Goal: Task Accomplishment & Management: Complete application form

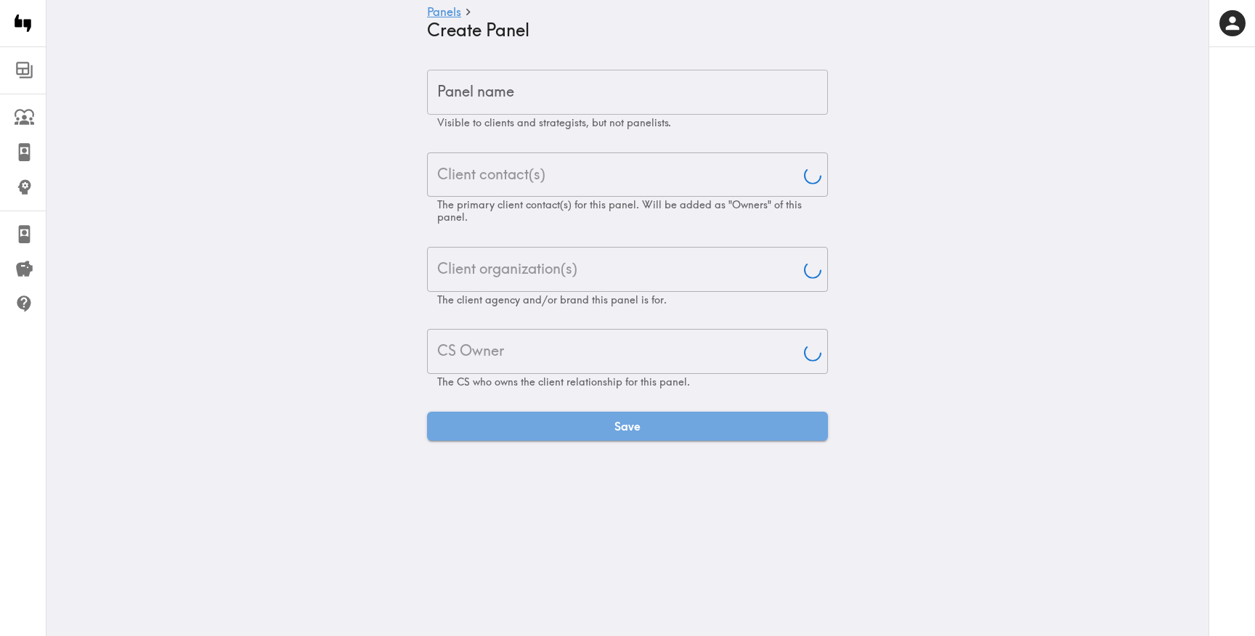
type input "[PERSON_NAME]"
click at [608, 89] on input "Panel name" at bounding box center [627, 92] width 401 height 45
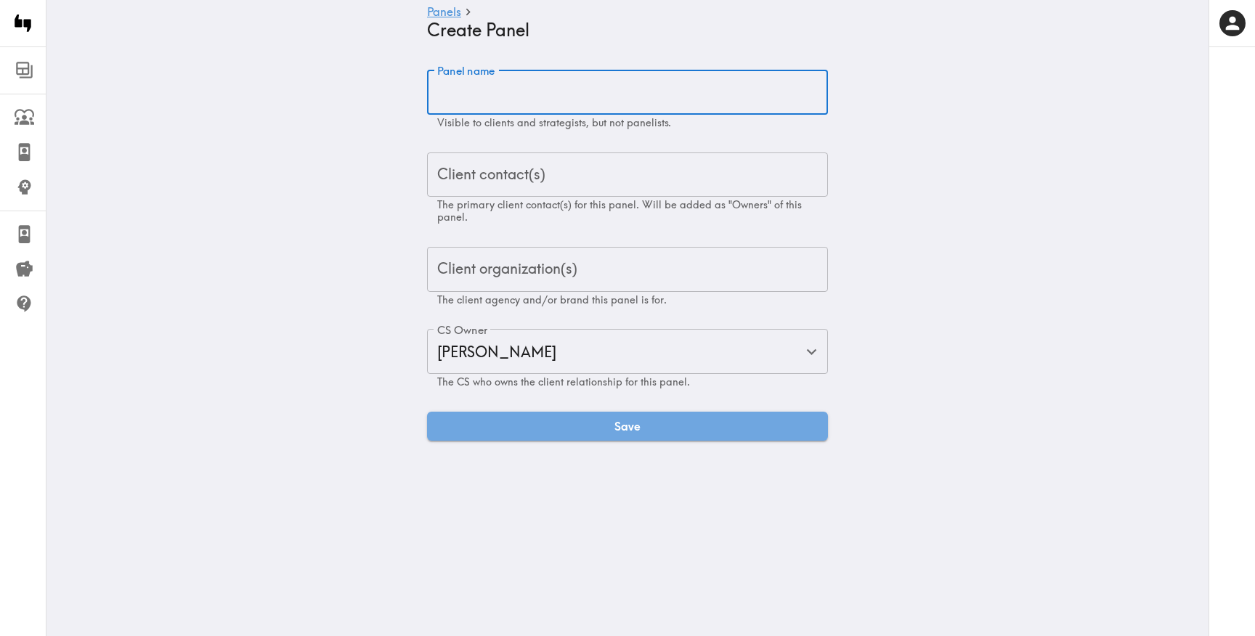
paste input "Fresno [US_STATE] Business Banker Exploratory"
type input "Fresno [US_STATE] Business Banker Exploratory"
click at [592, 165] on input "Client contact(s)" at bounding box center [627, 175] width 388 height 32
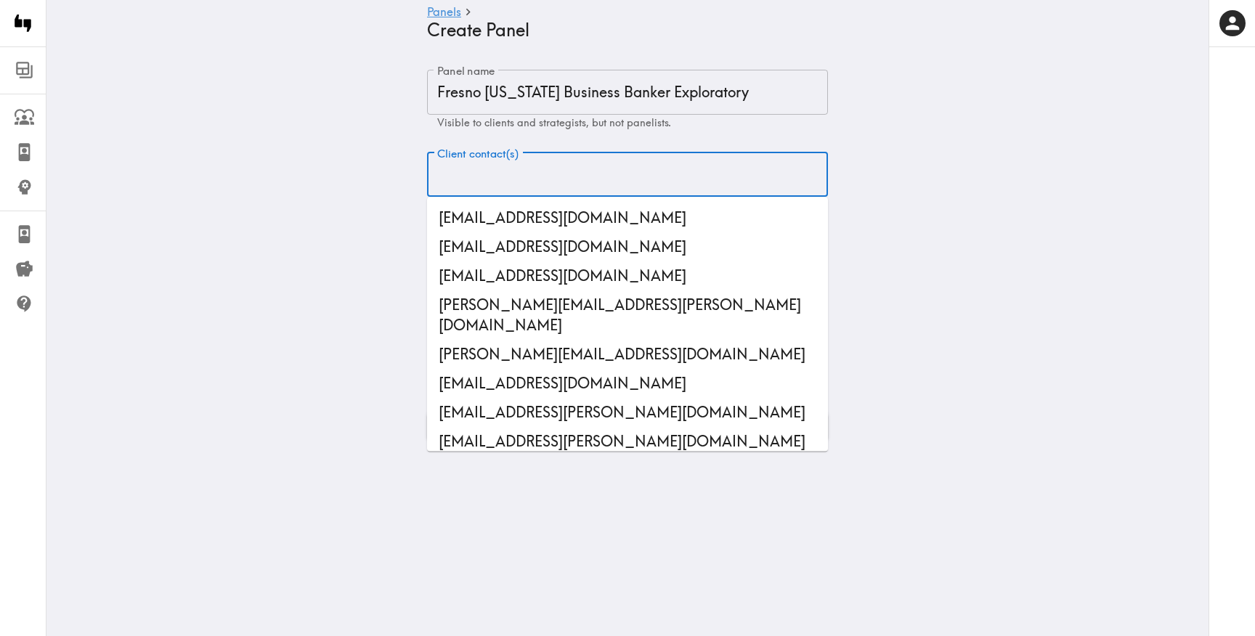
paste input "[EMAIL_ADDRESS][DOMAIN_NAME]"
type input "[EMAIL_ADDRESS][DOMAIN_NAME]"
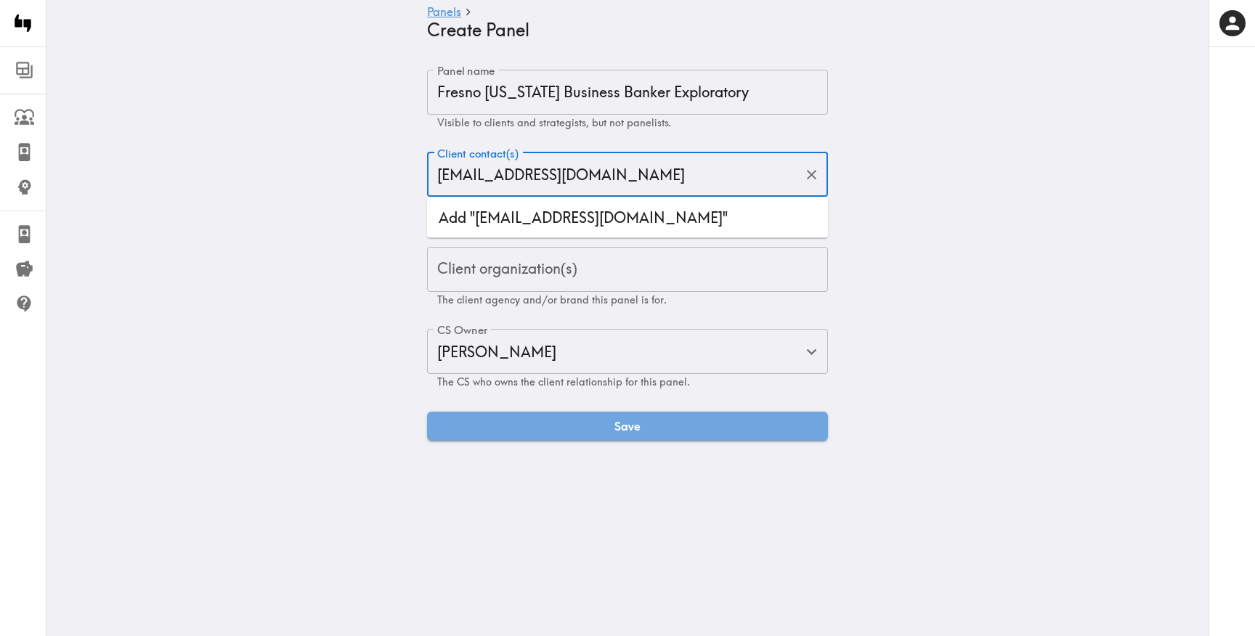
click at [570, 219] on li "Add "[EMAIL_ADDRESS][DOMAIN_NAME]"" at bounding box center [627, 217] width 401 height 29
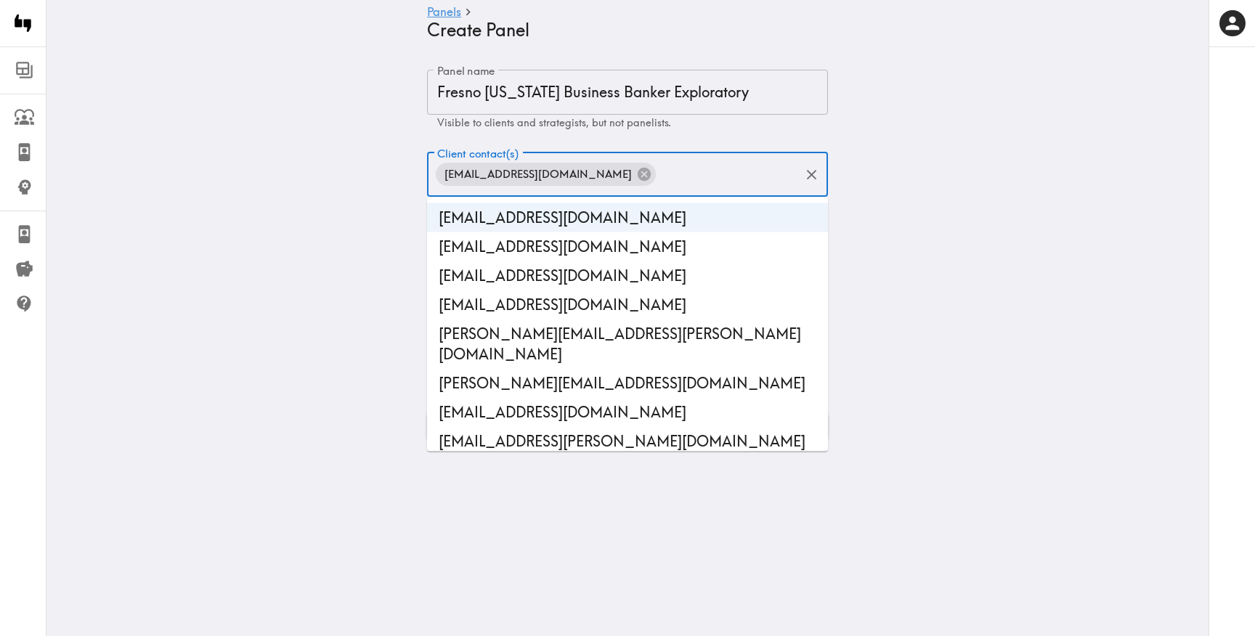
click at [349, 220] on main "Panels Create Panel Panel name Fresno [US_STATE] Business Banker Exploratory Pa…" at bounding box center [627, 254] width 1162 height 417
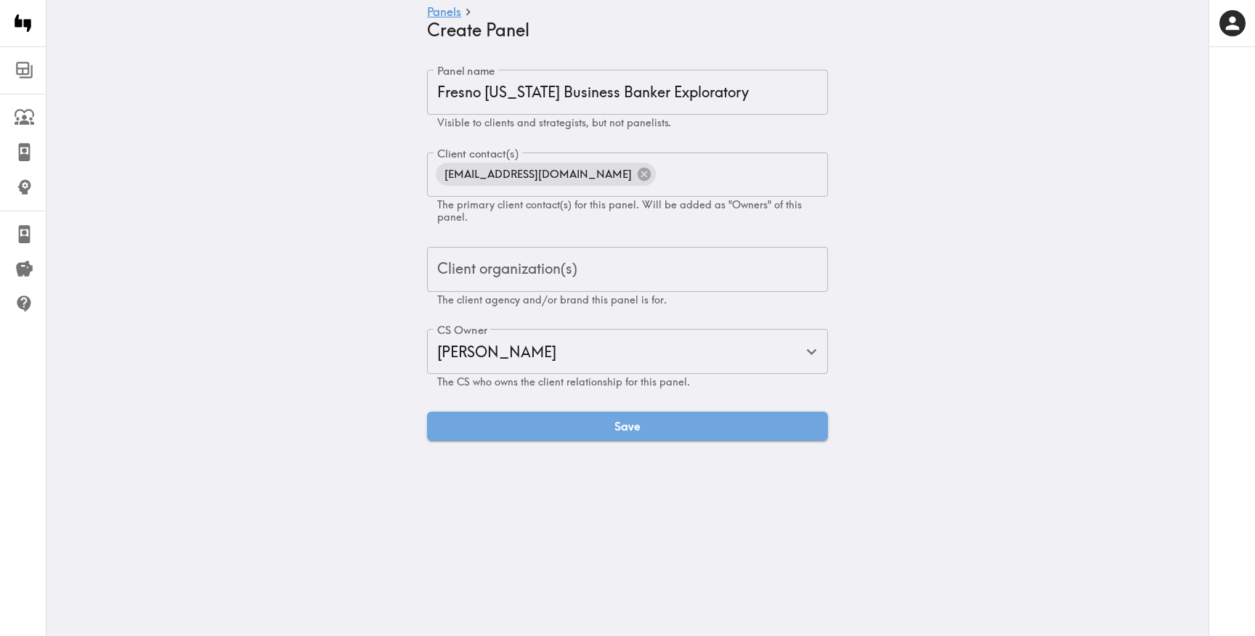
click at [558, 277] on div "Client organization(s) Client organization(s) The client agency and/or brand th…" at bounding box center [627, 277] width 401 height 60
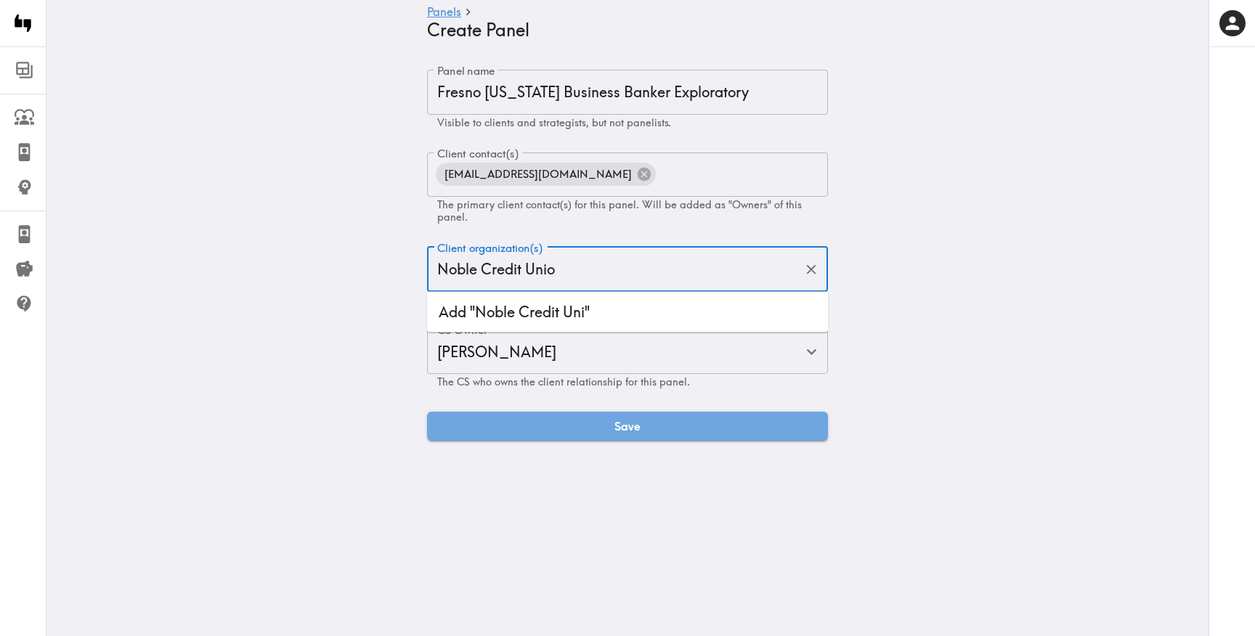
type input "Noble Credit Union"
click at [581, 320] on li "Add "Noble Credit Union"" at bounding box center [627, 312] width 401 height 29
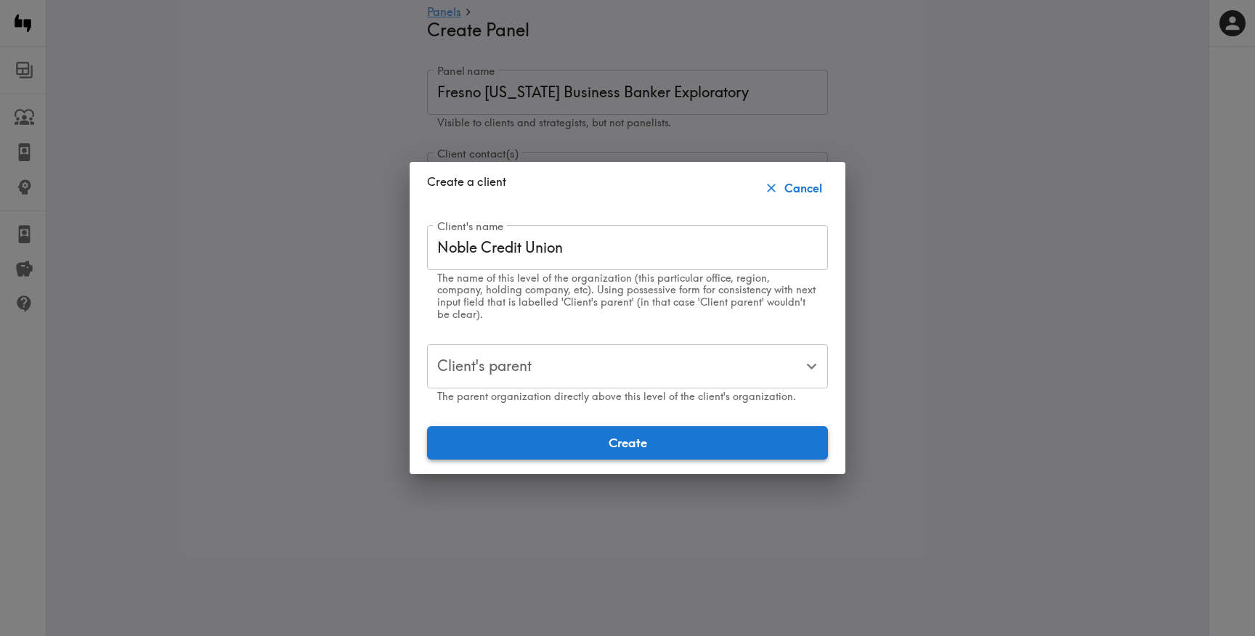
click at [555, 439] on button "Create" at bounding box center [627, 442] width 401 height 33
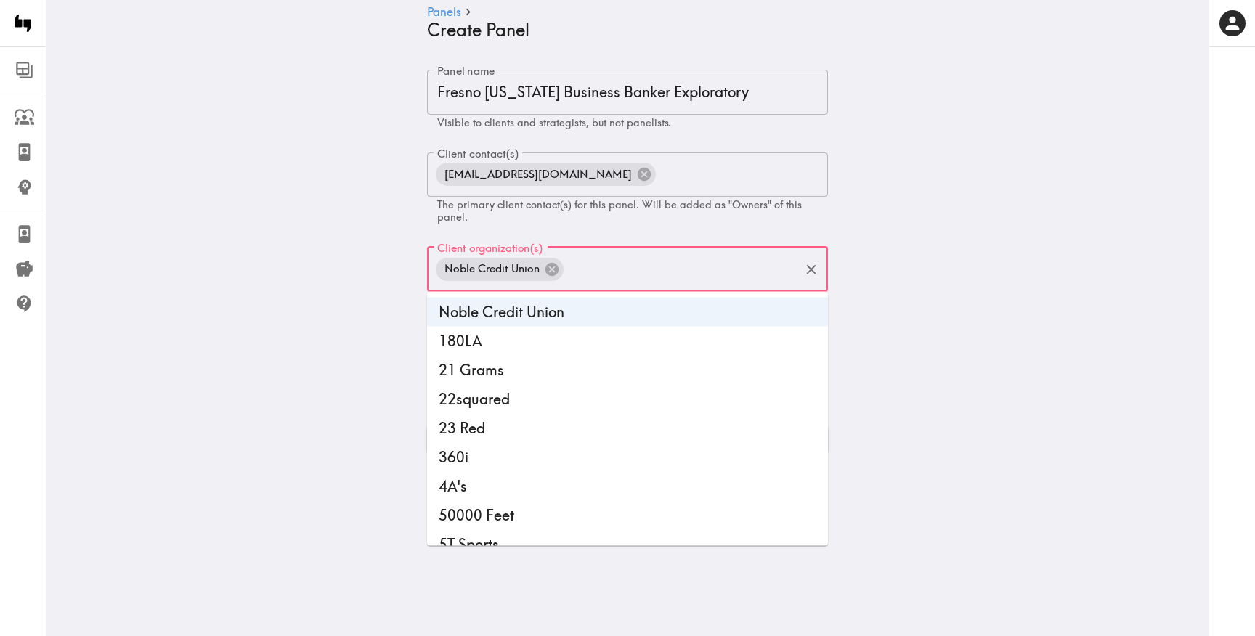
click at [310, 343] on main "Panels Create Panel Panel name Fresno [US_STATE] Business Banker Exploratory Pa…" at bounding box center [627, 261] width 1162 height 430
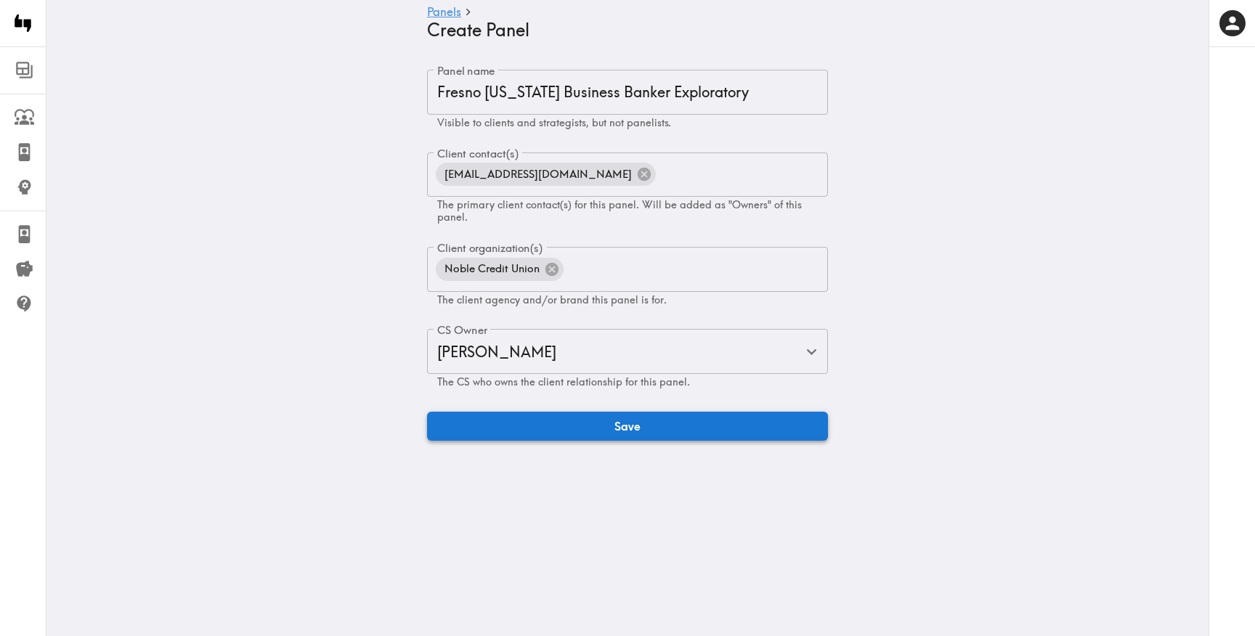
click at [502, 418] on button "Save" at bounding box center [627, 426] width 401 height 29
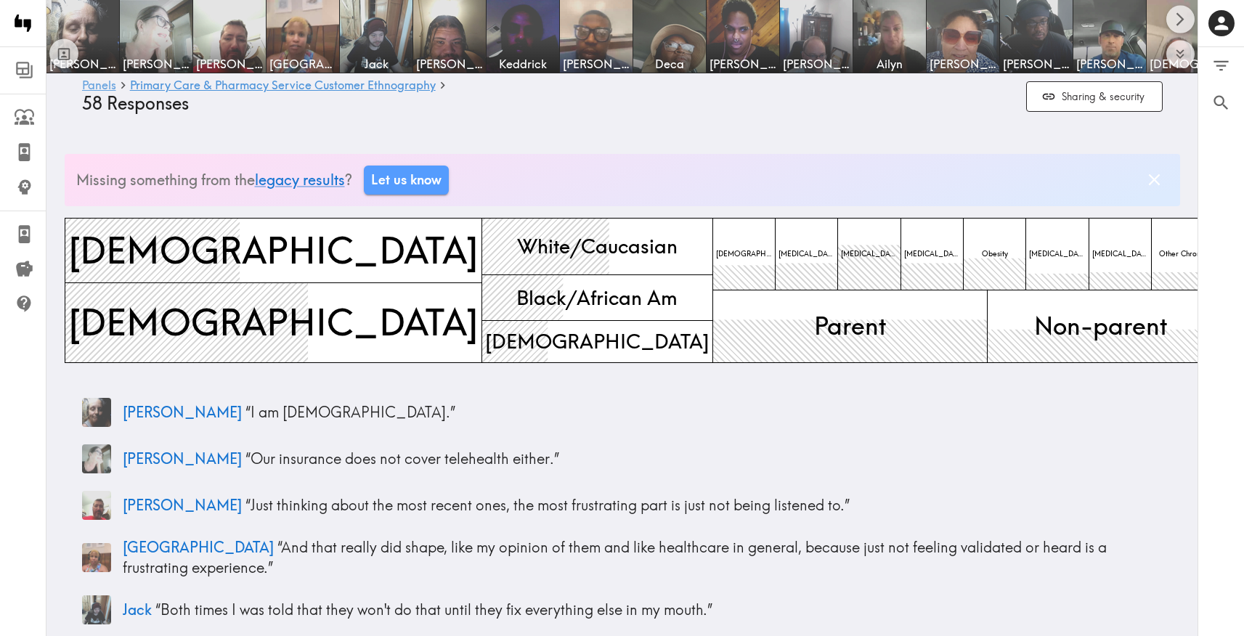
click at [86, 88] on link "Panels" at bounding box center [99, 86] width 34 height 14
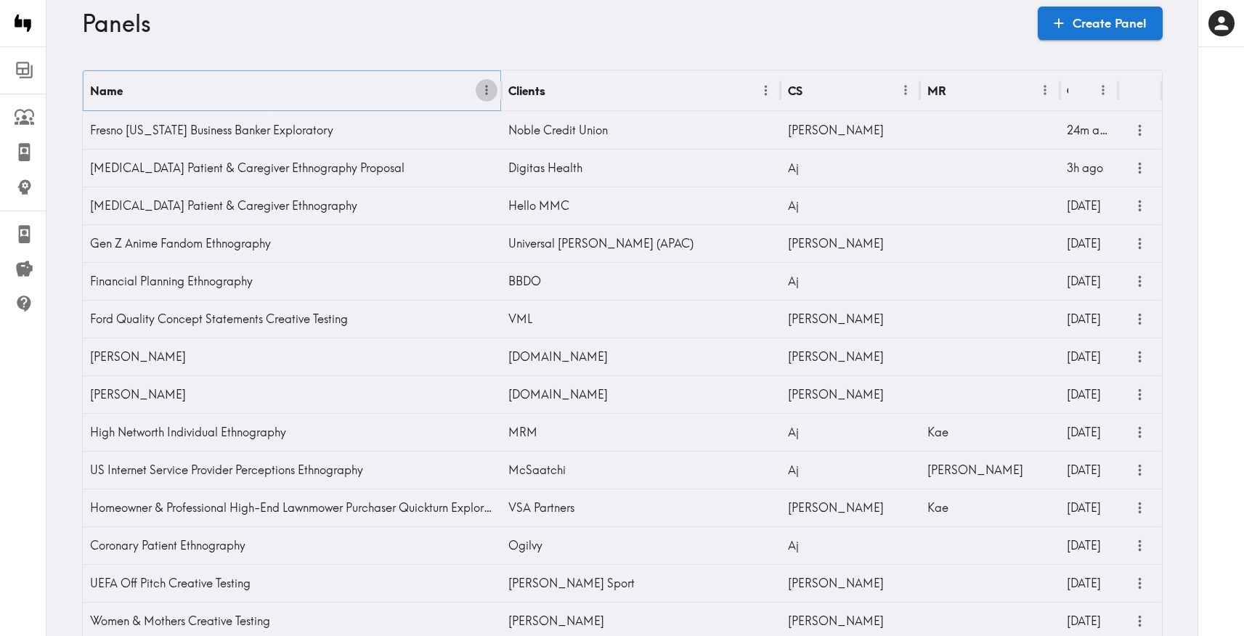
click at [479, 91] on icon "Menu" at bounding box center [486, 90] width 15 height 15
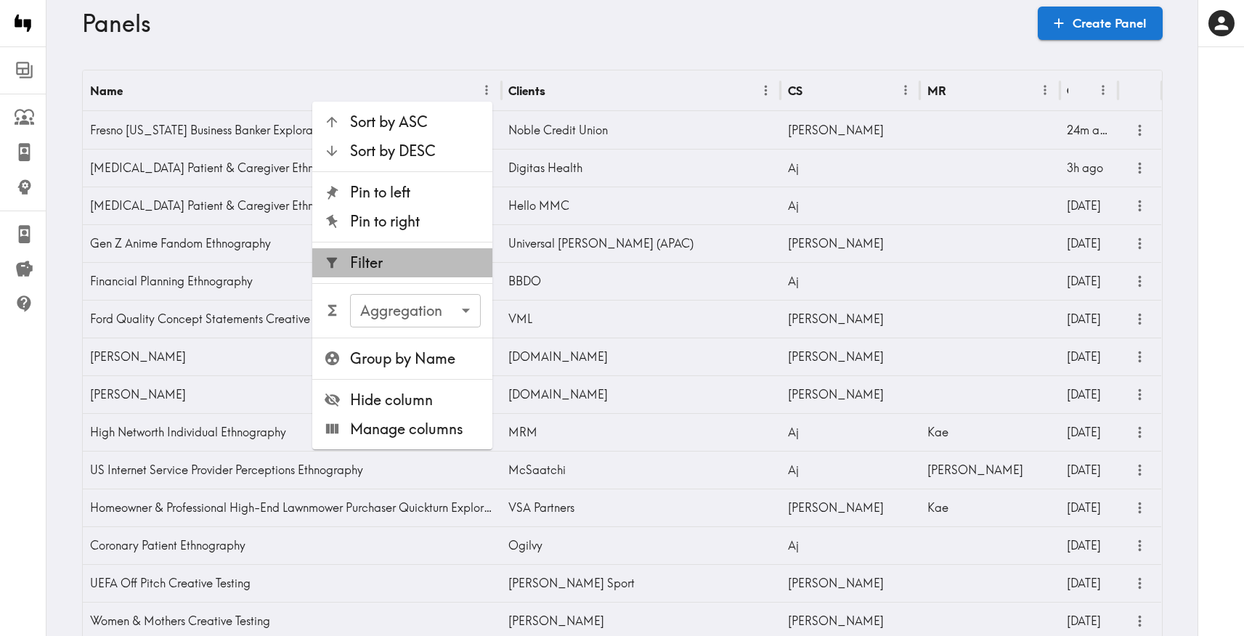
click at [415, 264] on span "Filter" at bounding box center [415, 263] width 131 height 20
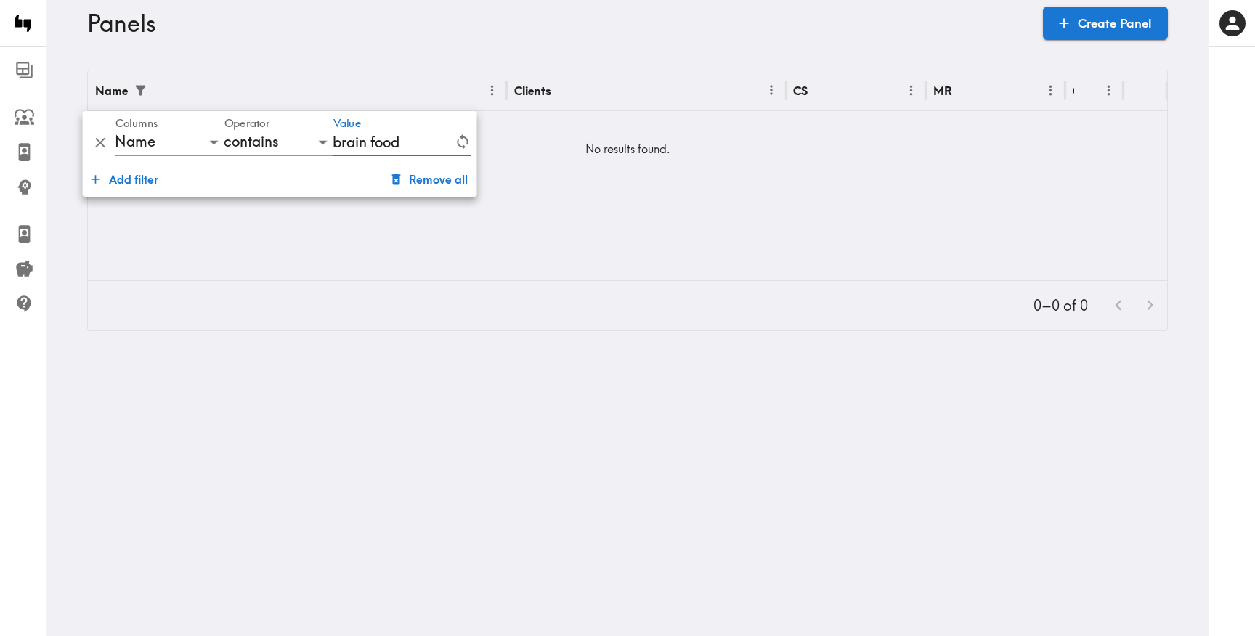
type input "brain food"
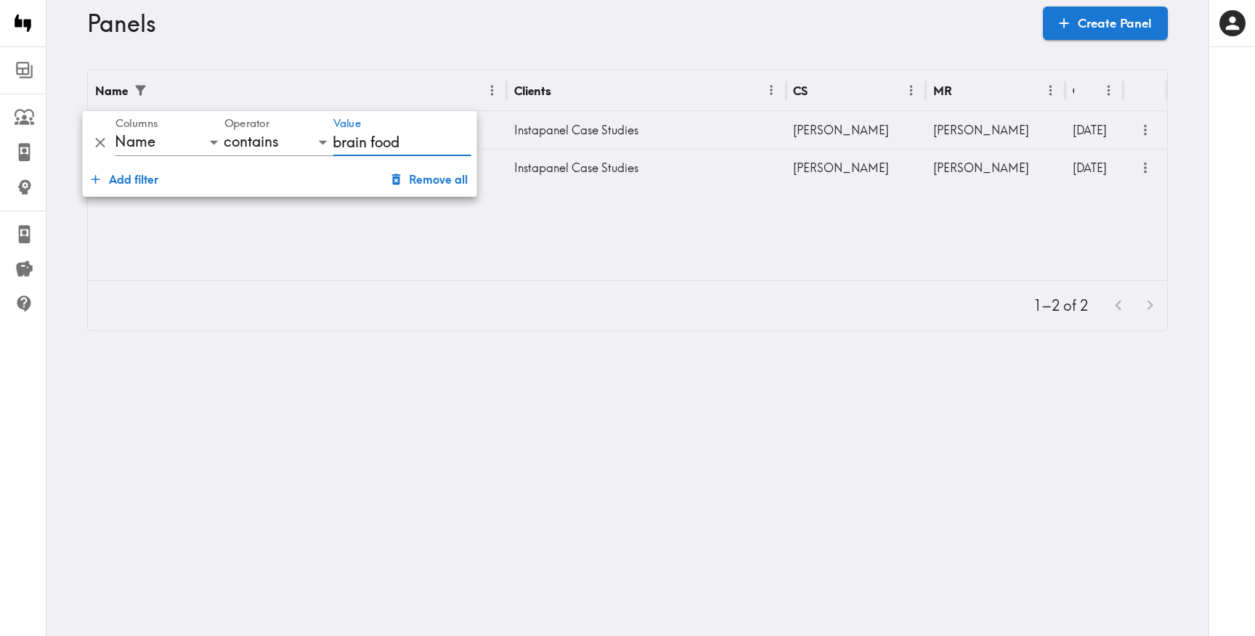
click at [489, 37] on div "Panels Create Panel" at bounding box center [627, 23] width 1080 height 46
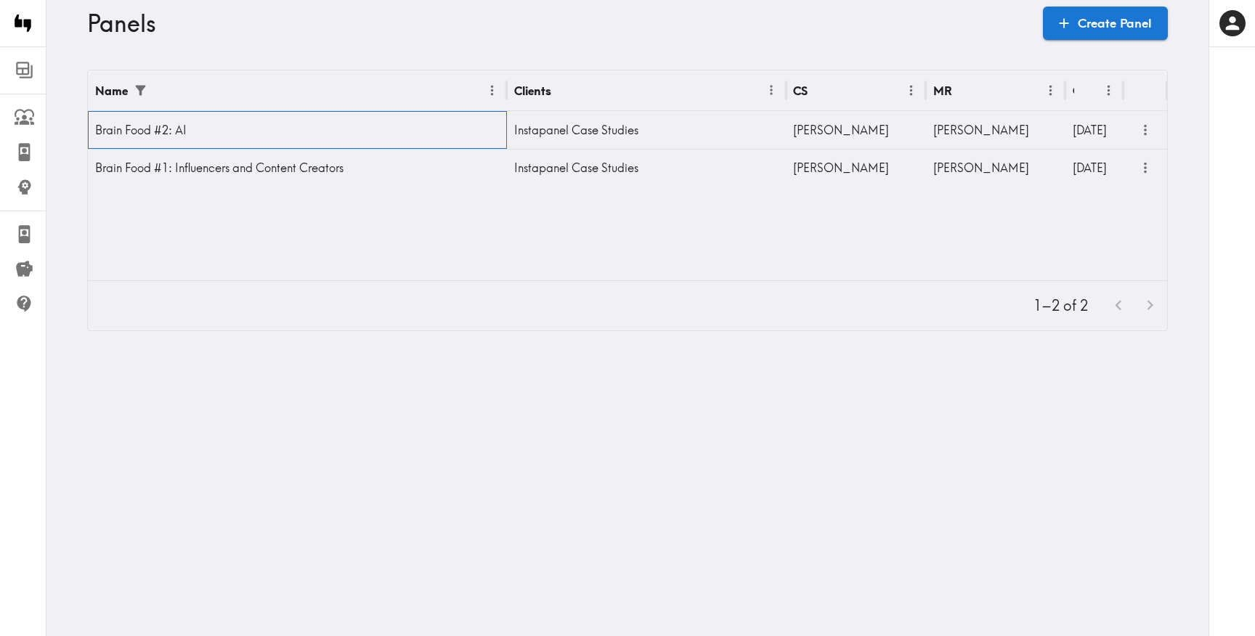
click at [392, 121] on div "Brain Food #2: AI" at bounding box center [297, 130] width 419 height 38
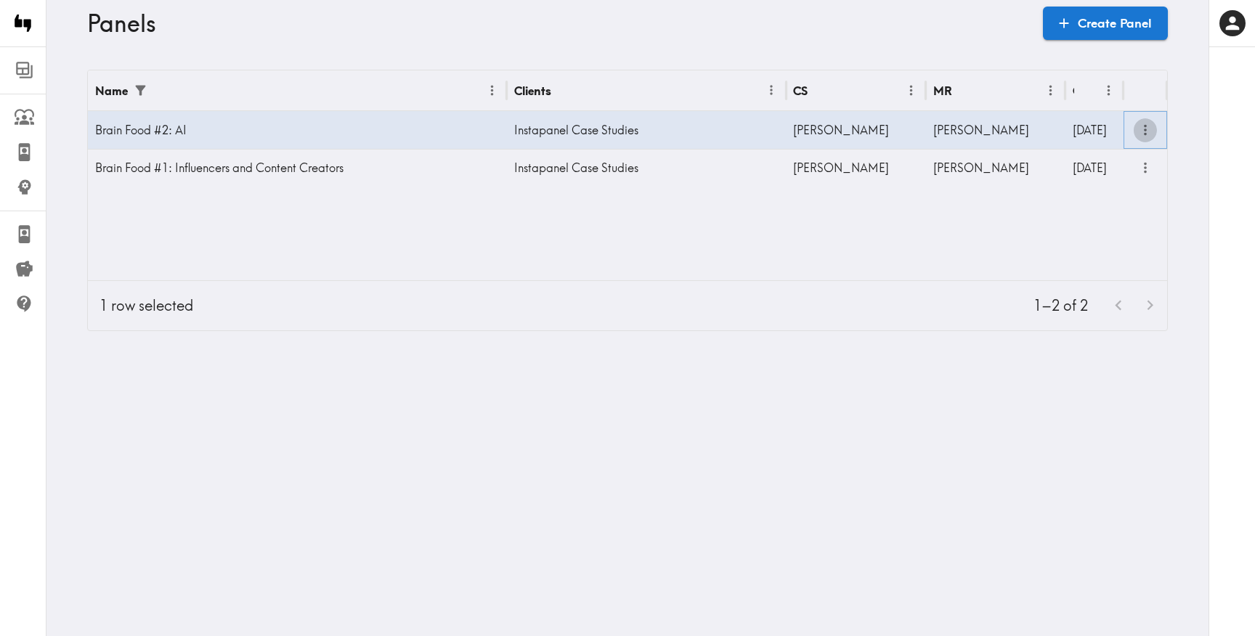
click at [1142, 127] on icon "more" at bounding box center [1145, 130] width 17 height 17
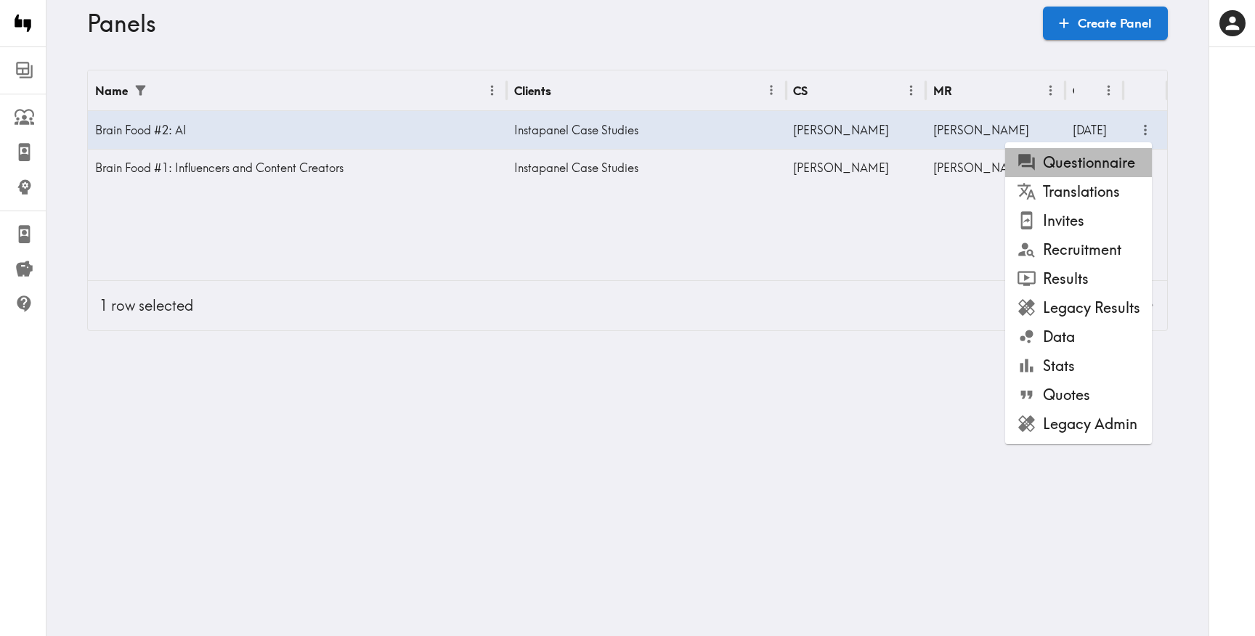
click at [1125, 172] on li "Questionnaire" at bounding box center [1078, 162] width 147 height 29
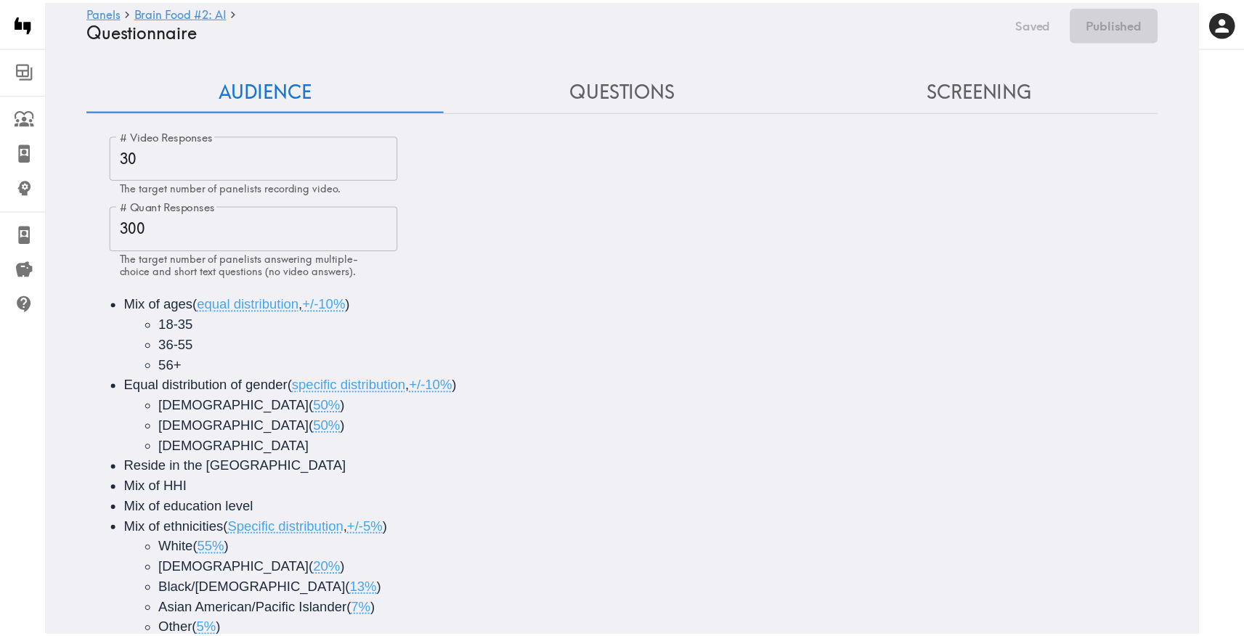
scroll to position [1, 0]
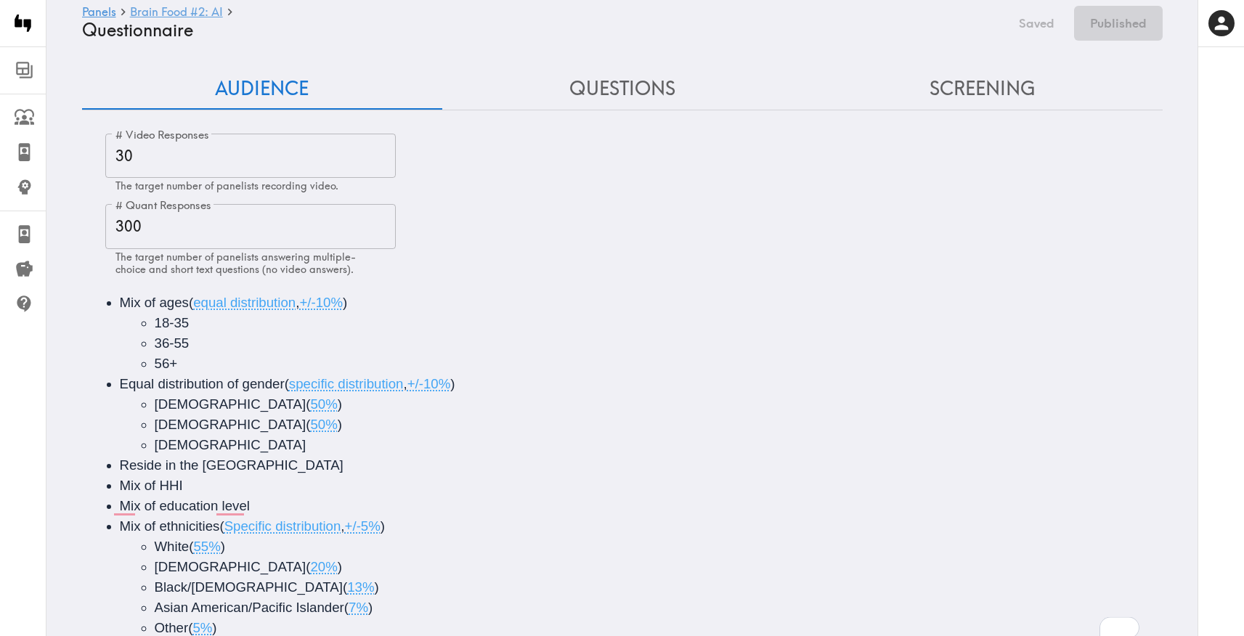
click at [212, 14] on link "Brain Food #2: AI" at bounding box center [176, 13] width 93 height 14
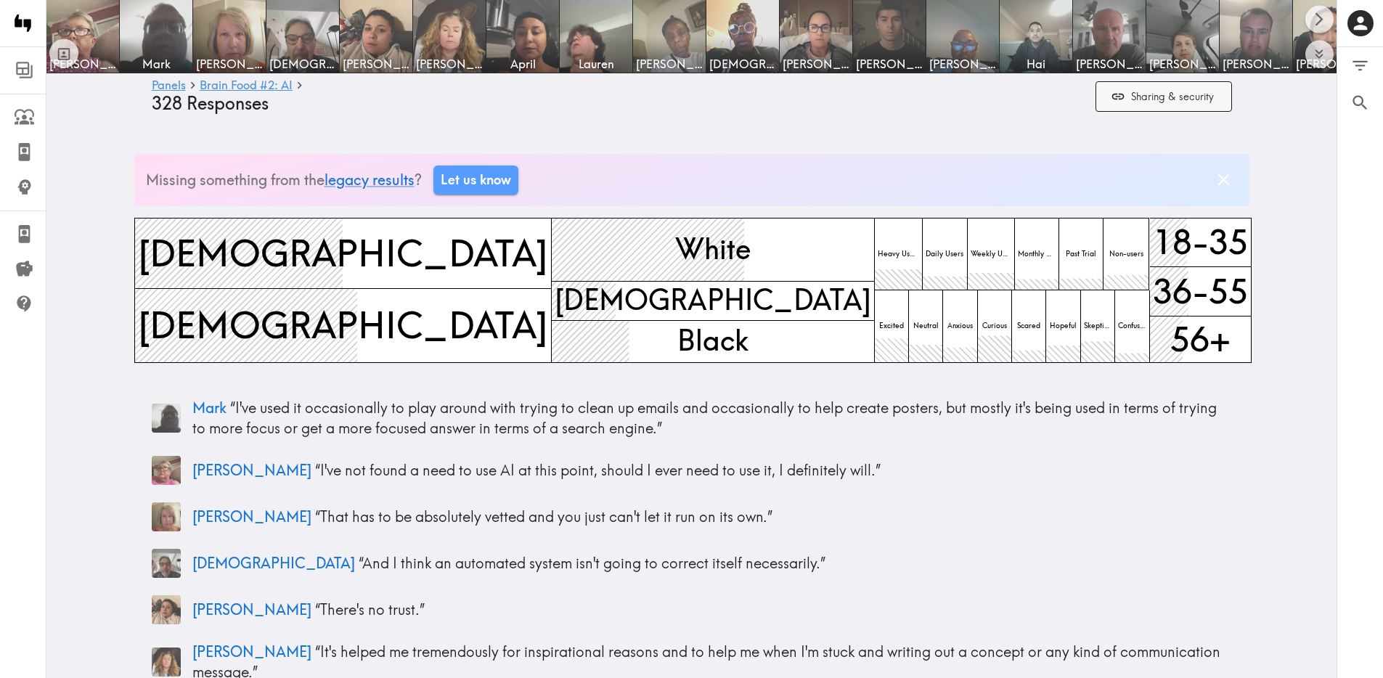
click at [1202, 109] on button "Sharing & security" at bounding box center [1164, 96] width 136 height 31
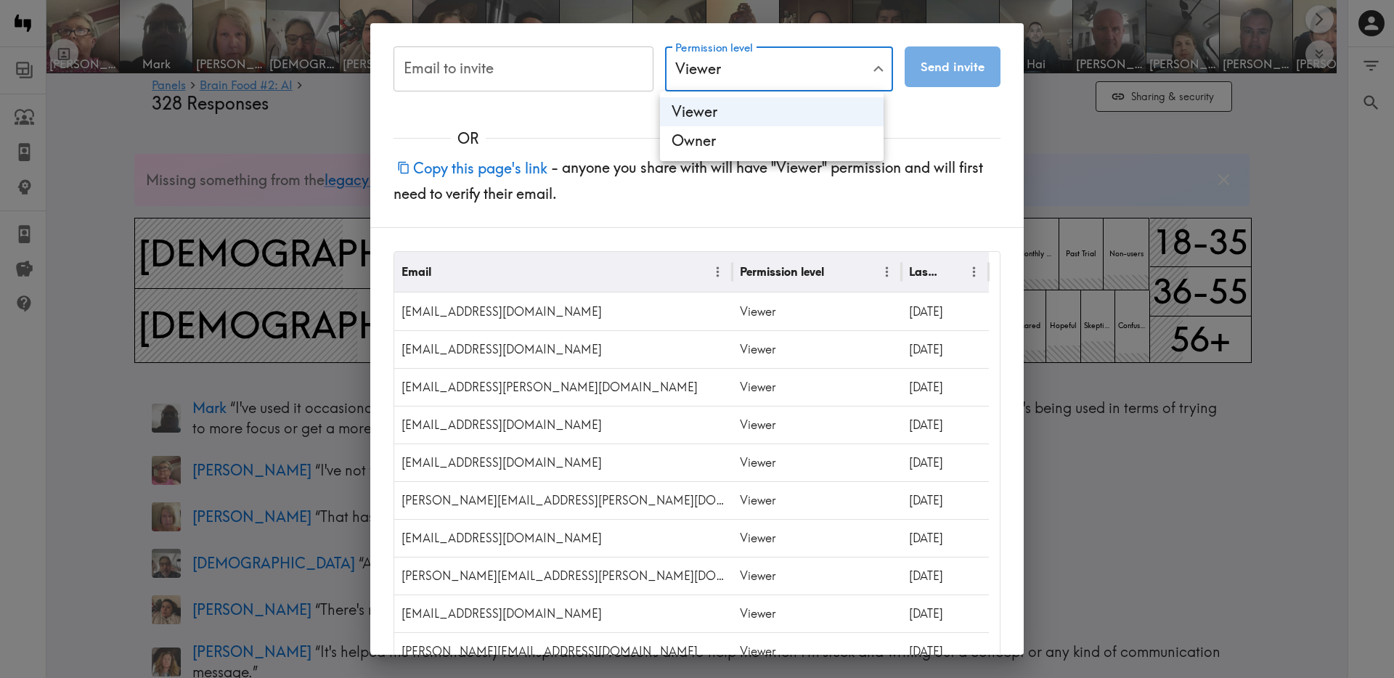
drag, startPoint x: 473, startPoint y: 101, endPoint x: 470, endPoint y: 153, distance: 52.3
click at [473, 102] on div at bounding box center [697, 339] width 1394 height 678
click at [480, 171] on button "Copy this page's link" at bounding box center [473, 167] width 158 height 31
